Goal: Check status: Check status

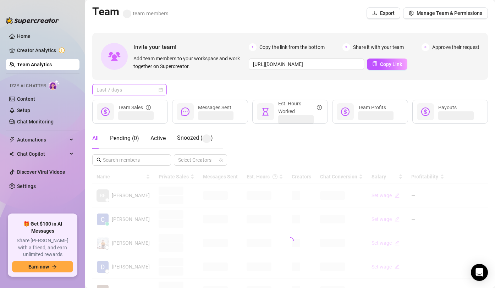
click at [134, 86] on span "Last 7 days" at bounding box center [130, 90] width 66 height 11
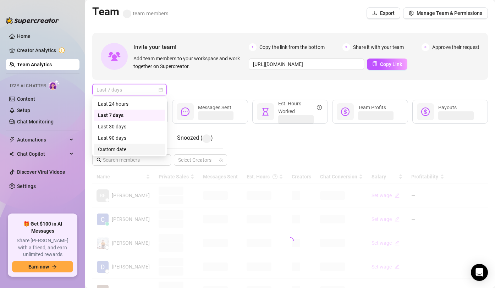
drag, startPoint x: 135, startPoint y: 150, endPoint x: 146, endPoint y: 150, distance: 11.4
click at [135, 150] on div "Custom date" at bounding box center [129, 150] width 63 height 8
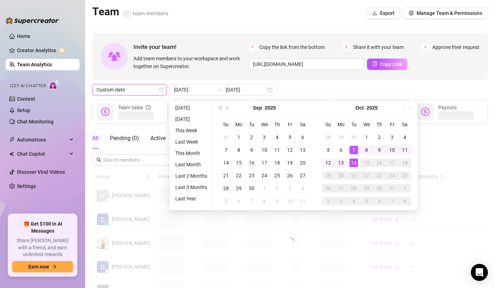
type input "[DATE]"
click at [354, 165] on div "14" at bounding box center [354, 163] width 9 height 9
click at [354, 165] on div "All Pending ( 0 ) Active Snoozed ( ) Select Creators" at bounding box center [290, 147] width 396 height 38
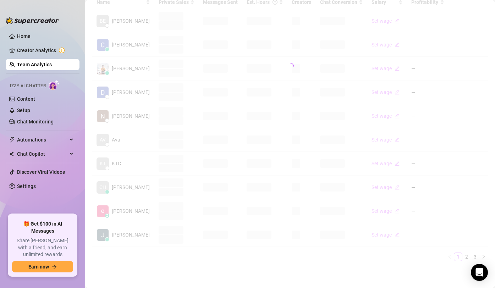
scroll to position [172, 0]
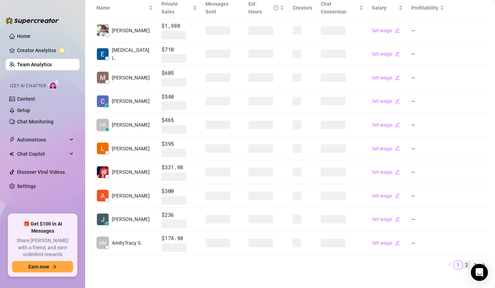
click at [468, 261] on link "2" at bounding box center [467, 265] width 8 height 8
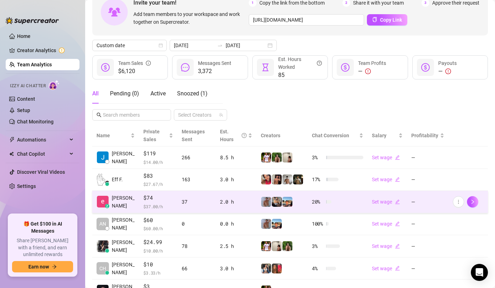
scroll to position [0, 0]
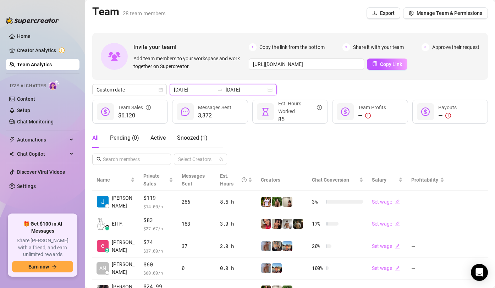
click at [226, 91] on input "[DATE]" at bounding box center [246, 90] width 40 height 8
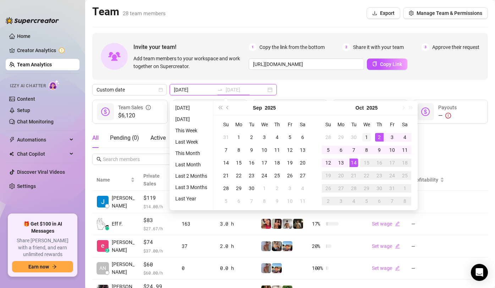
type input "[DATE]"
click at [368, 134] on div "1" at bounding box center [367, 137] width 9 height 9
click at [354, 164] on div "14" at bounding box center [354, 163] width 9 height 9
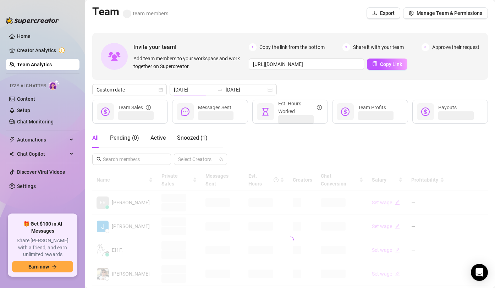
type input "[DATE]"
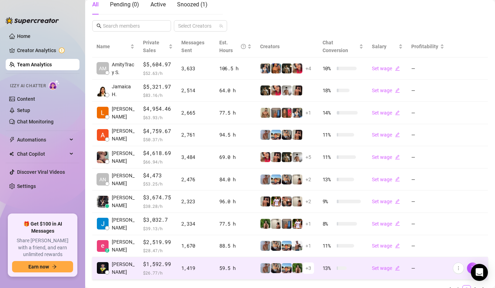
scroll to position [166, 0]
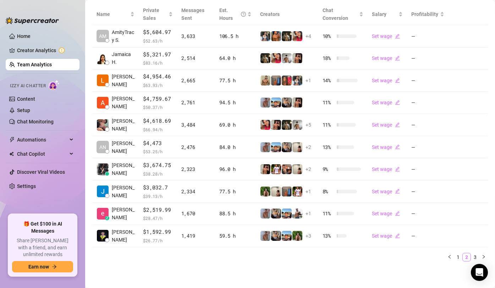
click at [464, 256] on link "2" at bounding box center [467, 258] width 8 height 8
click at [459, 255] on link "1" at bounding box center [459, 258] width 8 height 8
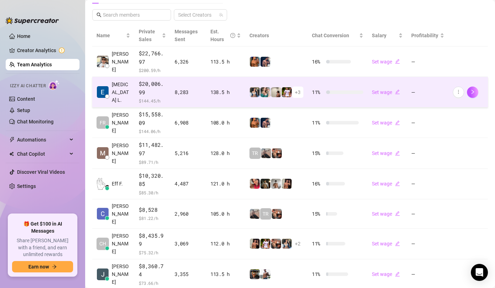
scroll to position [140, 0]
